Goal: Entertainment & Leisure: Consume media (video, audio)

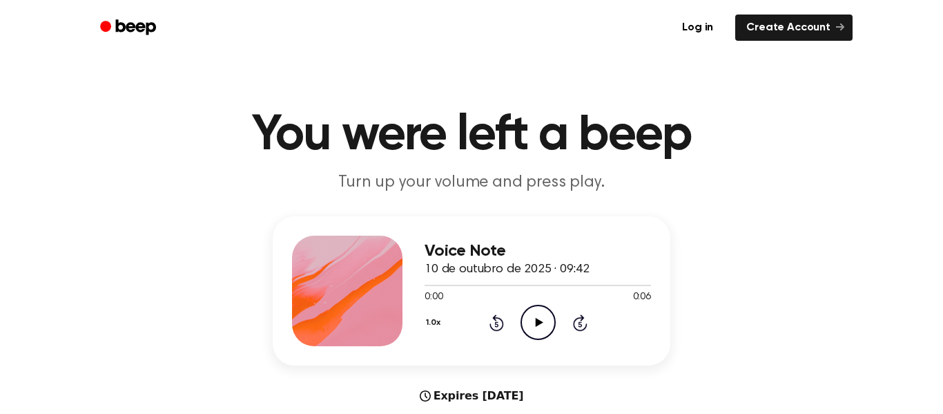
click at [536, 313] on icon "Play Audio" at bounding box center [538, 321] width 35 height 35
click at [536, 313] on icon "Pause Audio" at bounding box center [538, 321] width 35 height 35
click at [527, 329] on icon "Play Audio" at bounding box center [538, 321] width 35 height 35
click at [541, 327] on icon "Play Audio" at bounding box center [538, 321] width 35 height 35
click at [529, 321] on icon "Play Audio" at bounding box center [538, 321] width 35 height 35
